Goal: Find specific page/section: Find specific page/section

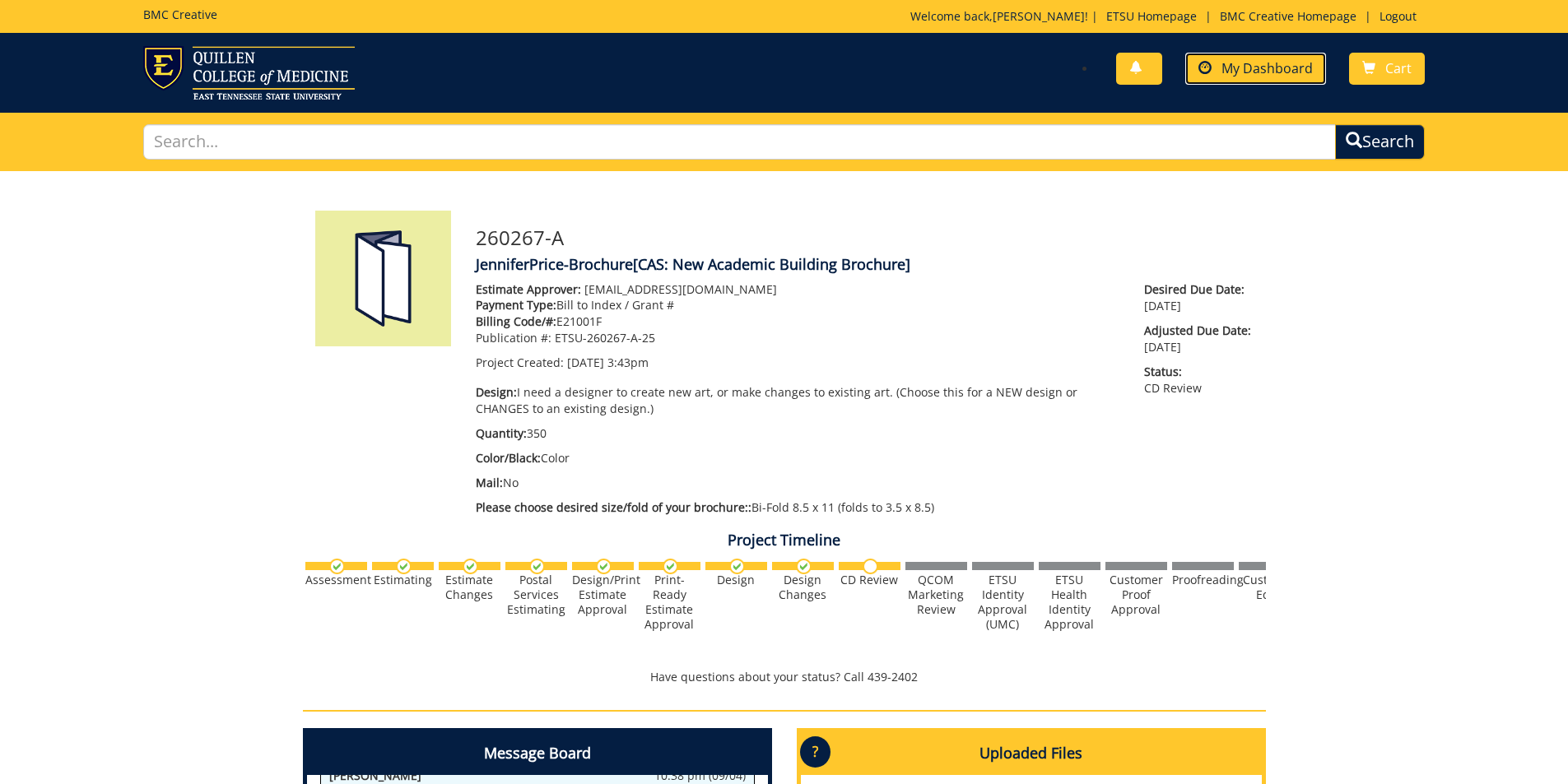
click at [1280, 74] on span "My Dashboard" at bounding box center [1267, 68] width 91 height 18
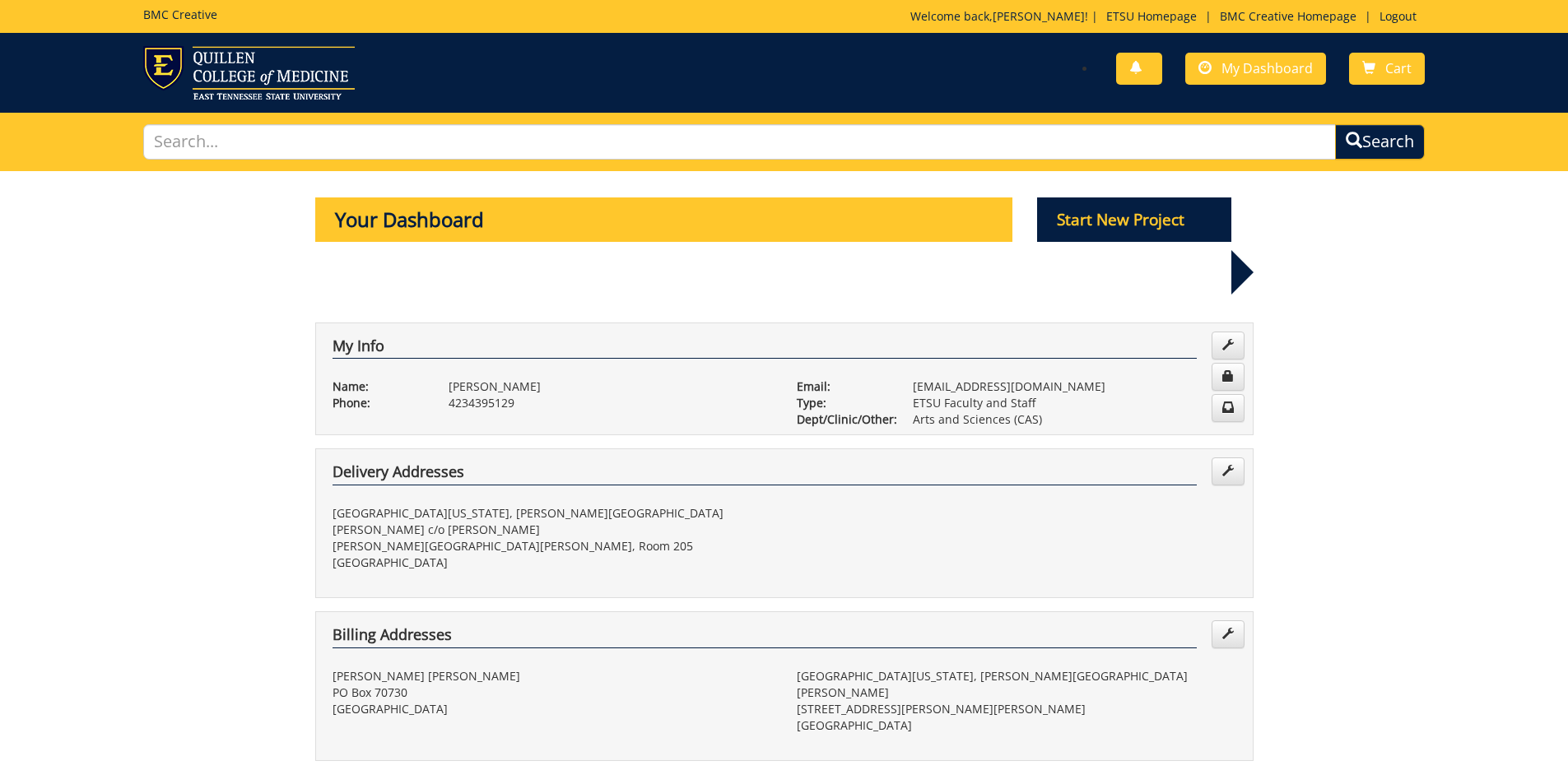
scroll to position [412, 0]
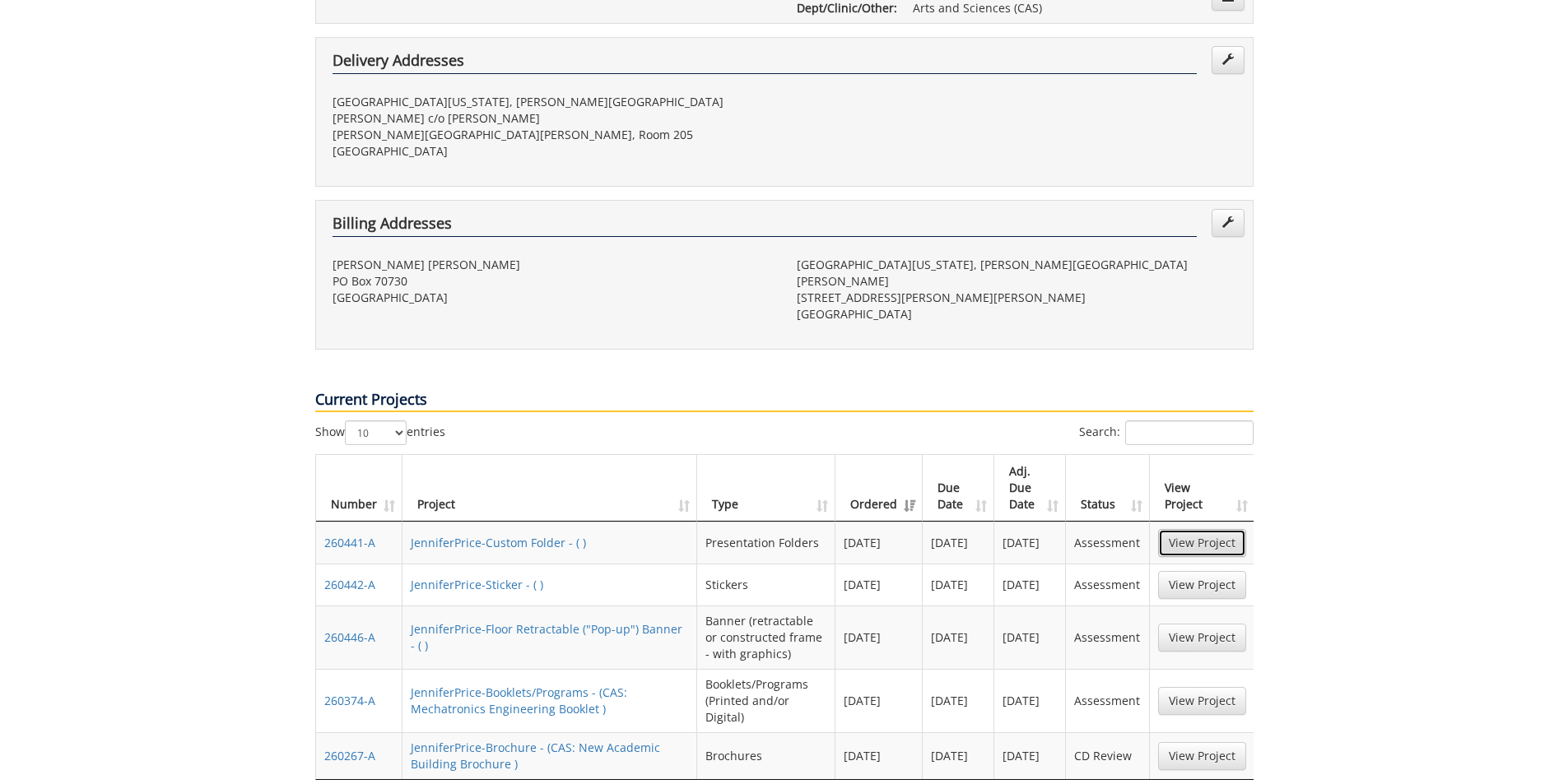
click at [1212, 529] on link "View Project" at bounding box center [1202, 543] width 88 height 28
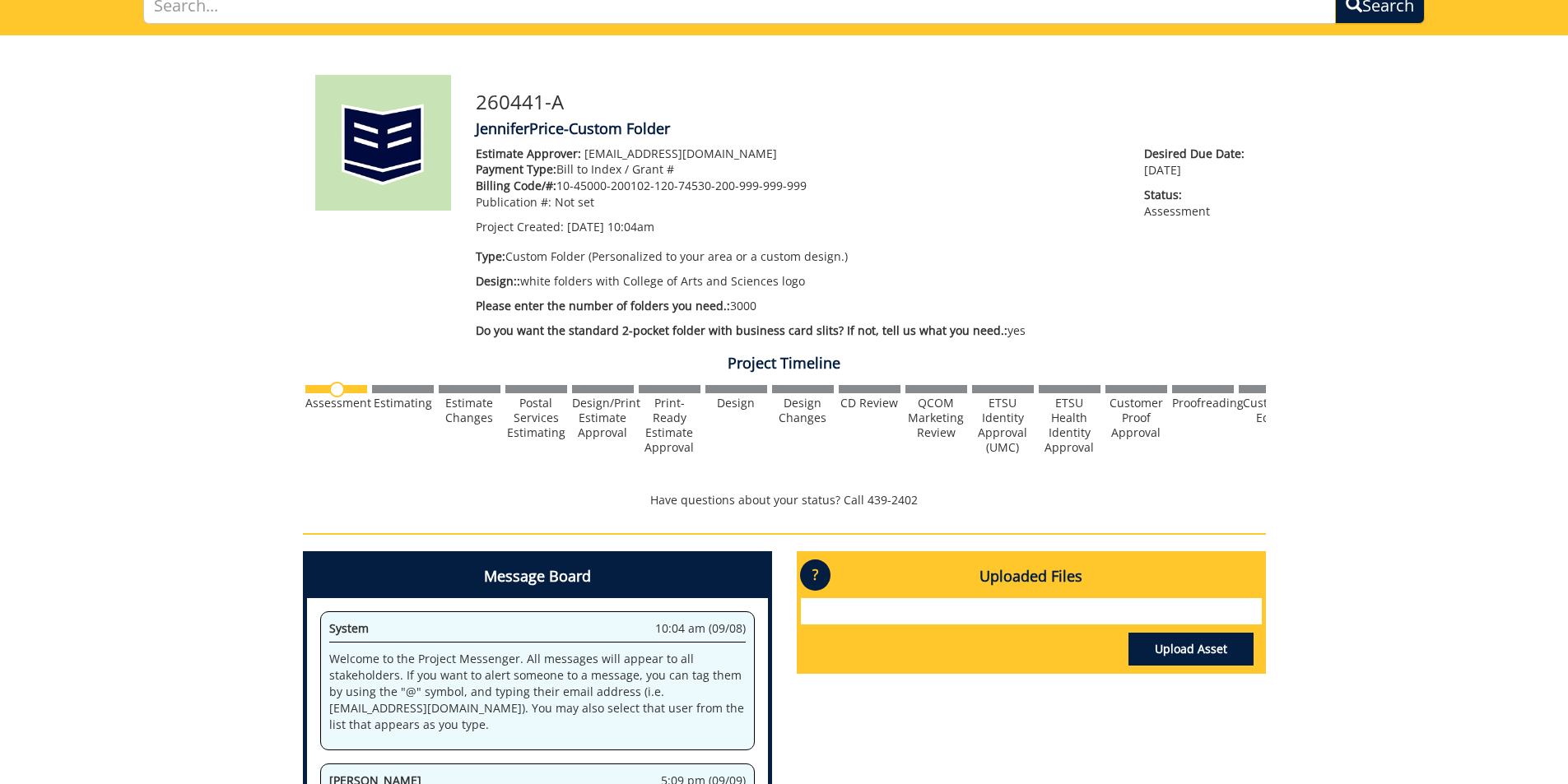
scroll to position [329, 0]
